Goal: Communication & Community: Participate in discussion

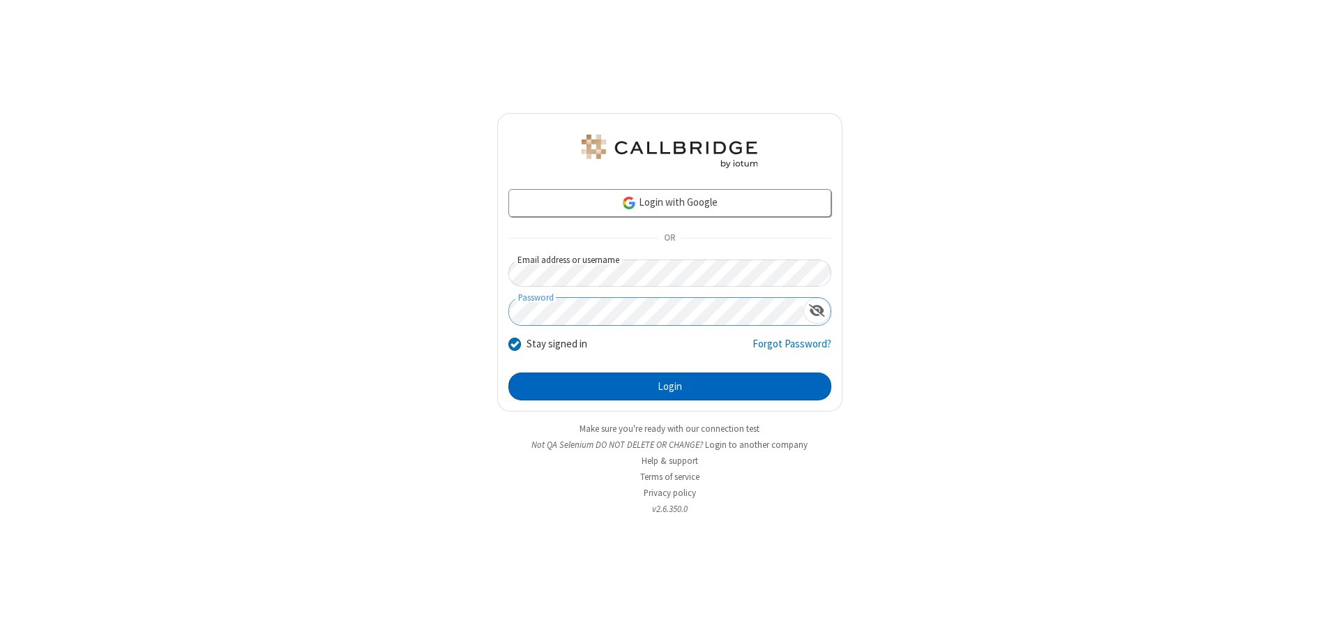
click at [670, 386] on button "Login" at bounding box center [670, 387] width 323 height 28
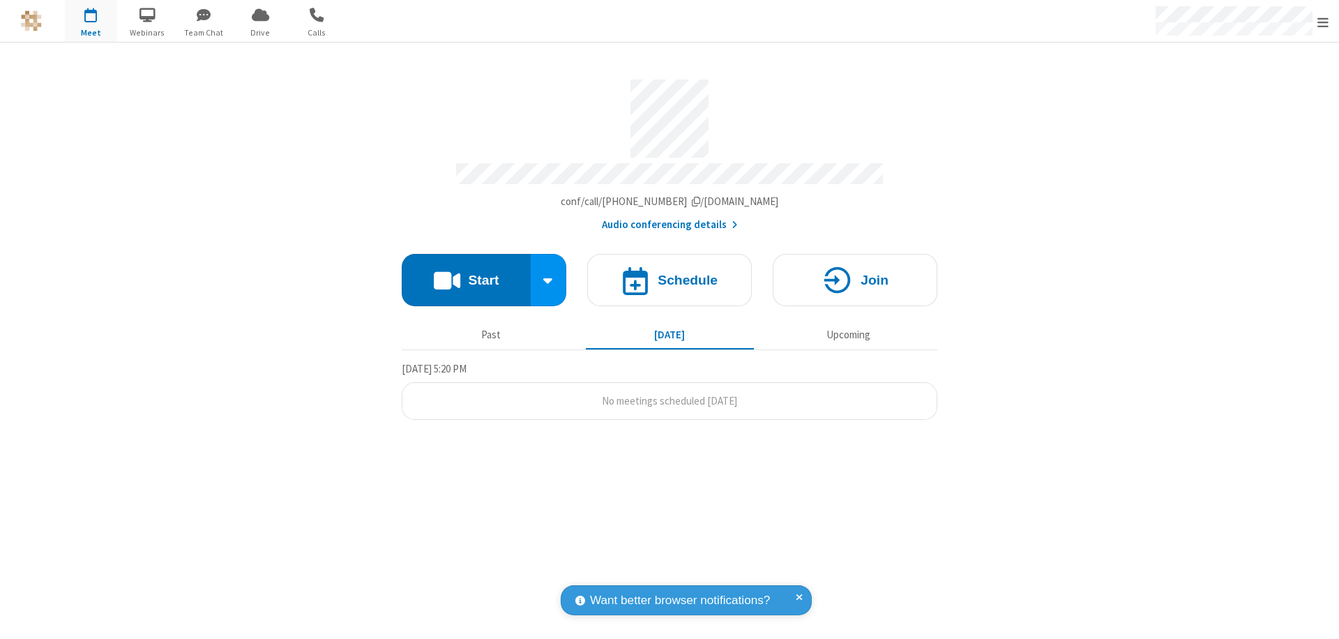
click at [466, 273] on button "Start" at bounding box center [466, 280] width 129 height 52
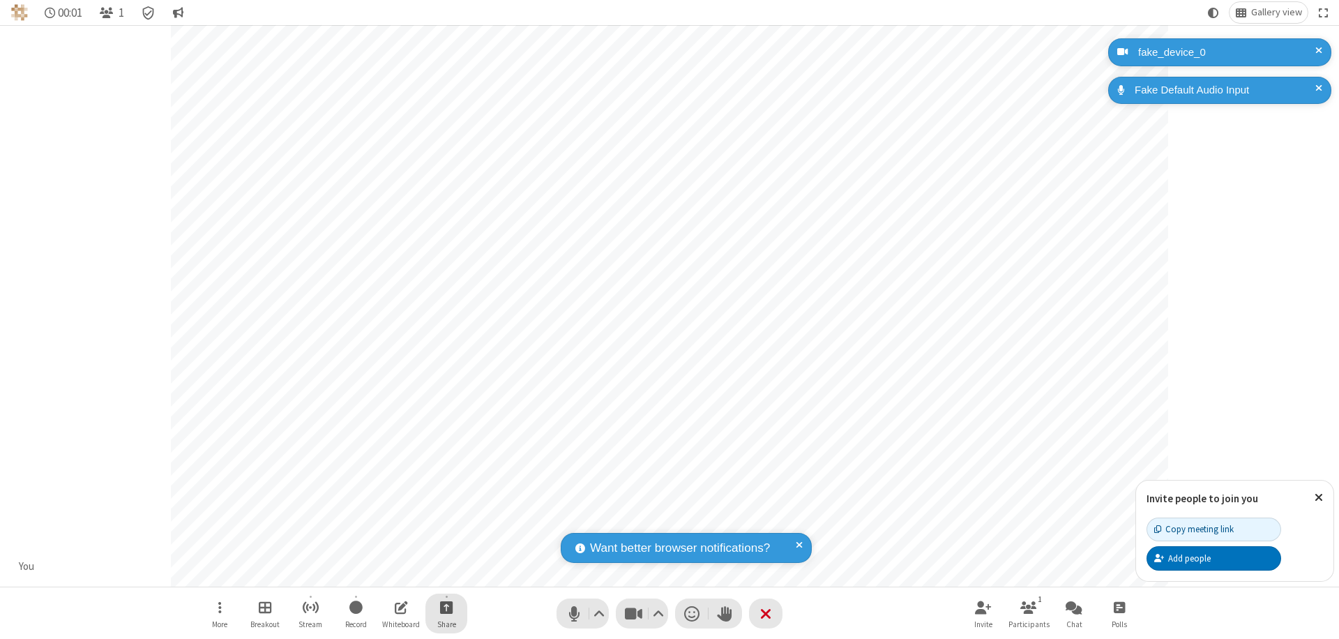
click at [446, 607] on span "Start sharing" at bounding box center [446, 607] width 13 height 17
click at [390, 573] on span "Share my screen" at bounding box center [390, 575] width 16 height 12
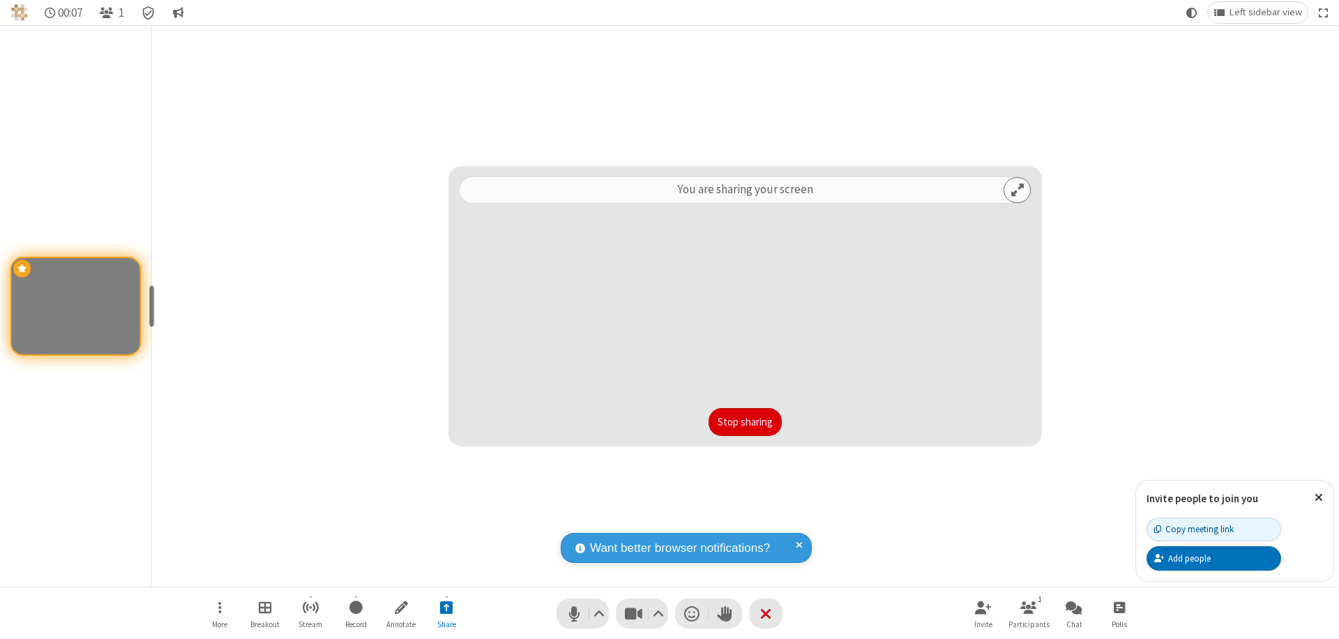
click at [745, 422] on button "Stop sharing" at bounding box center [745, 422] width 73 height 28
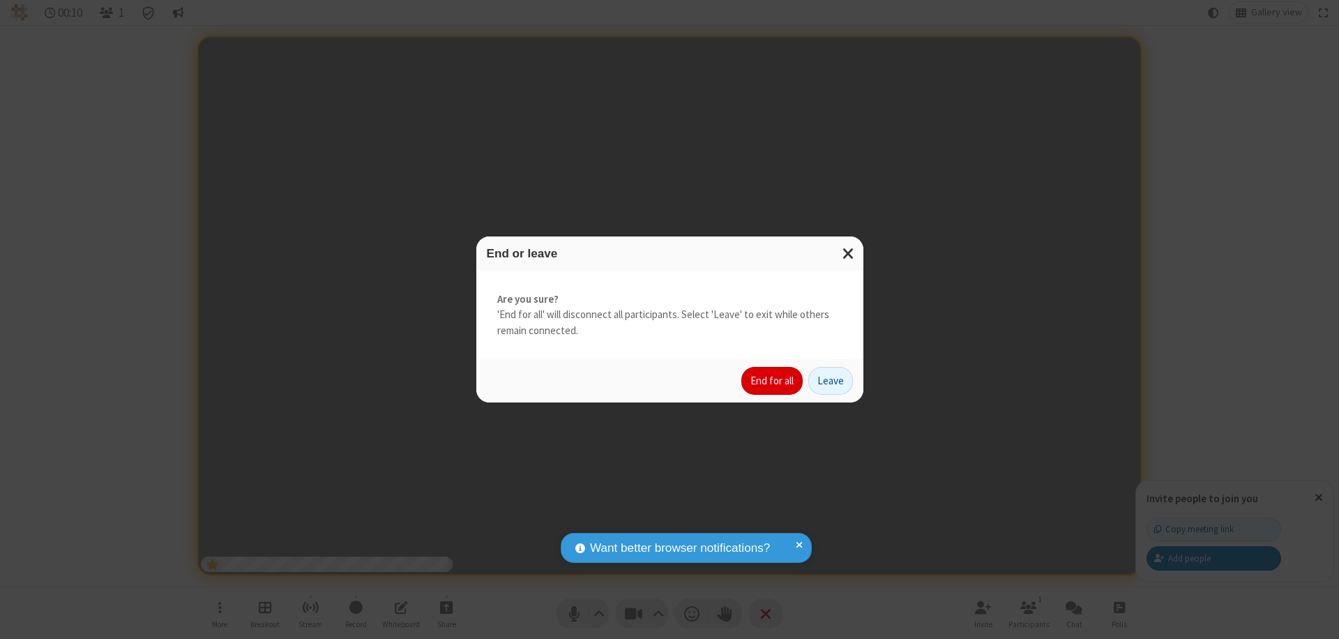
click at [773, 381] on button "End for all" at bounding box center [772, 381] width 61 height 28
